Goal: Use online tool/utility: Utilize a website feature to perform a specific function

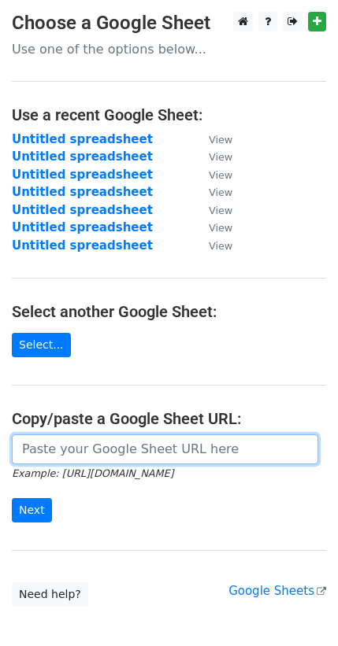
click at [110, 439] on input "url" at bounding box center [165, 449] width 306 height 30
paste input "https://docs.google.com/spreadsheets/d/1THRkNQZrl5uGcv3Lar0TStrL7bXiYHJM25uQgr9…"
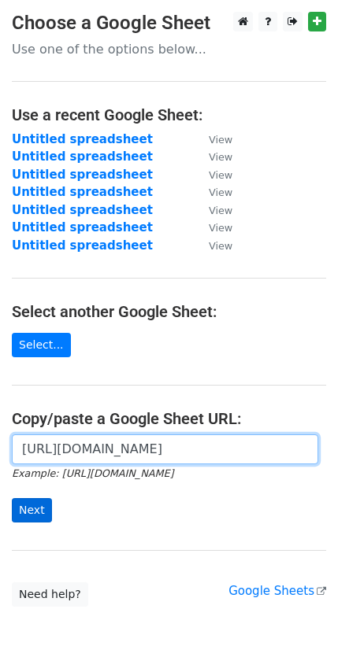
type input "https://docs.google.com/spreadsheets/d/1THRkNQZrl5uGcv3Lar0TStrL7bXiYHJM25uQgr9…"
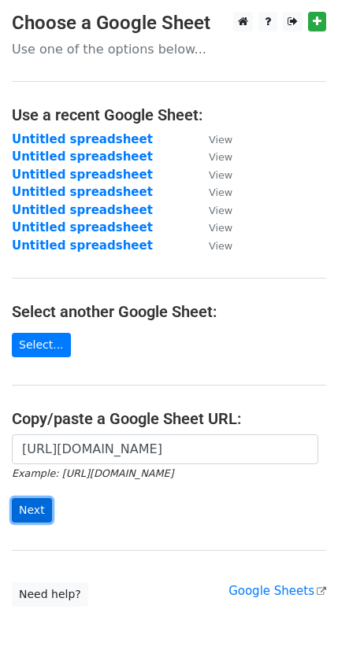
click at [28, 505] on input "Next" at bounding box center [32, 510] width 40 height 24
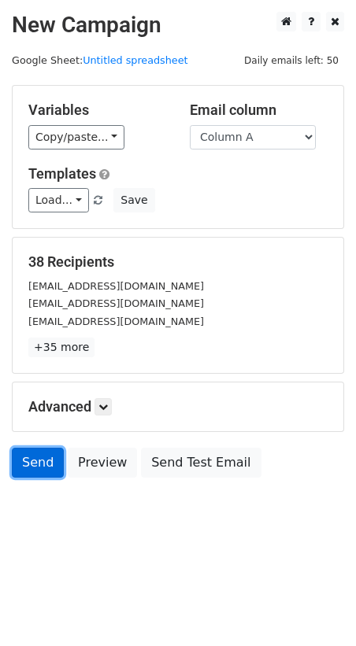
click at [29, 465] on link "Send" at bounding box center [38, 463] width 52 height 30
